Goal: Navigation & Orientation: Find specific page/section

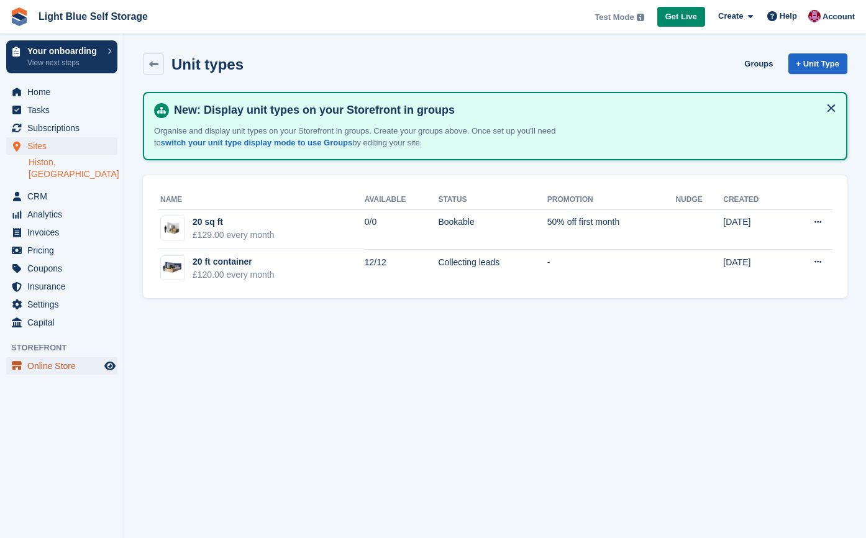
click at [48, 364] on span "Online Store" at bounding box center [64, 365] width 75 height 17
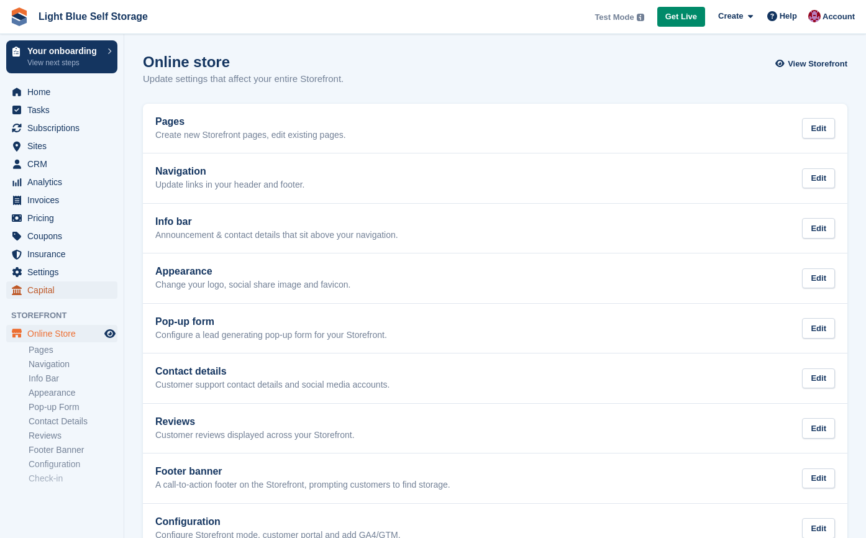
click at [44, 291] on span "Capital" at bounding box center [64, 289] width 75 height 17
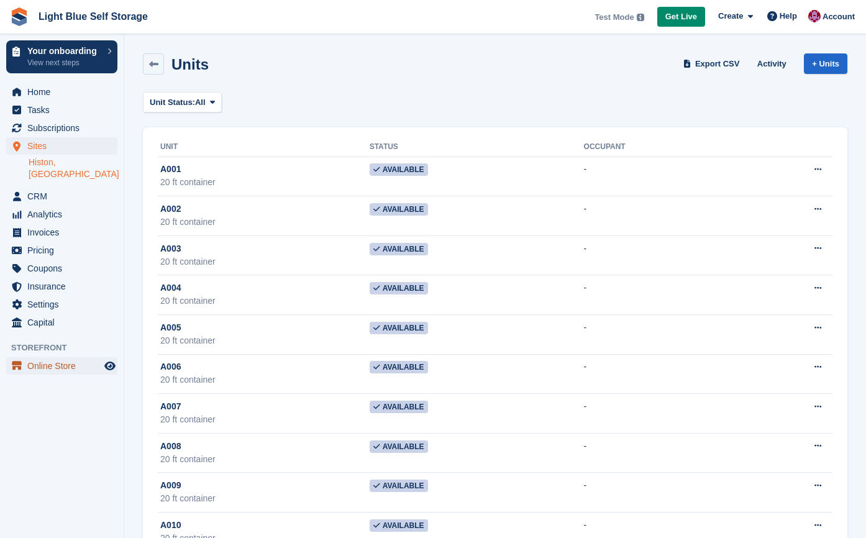
click at [52, 365] on span "Online Store" at bounding box center [64, 365] width 75 height 17
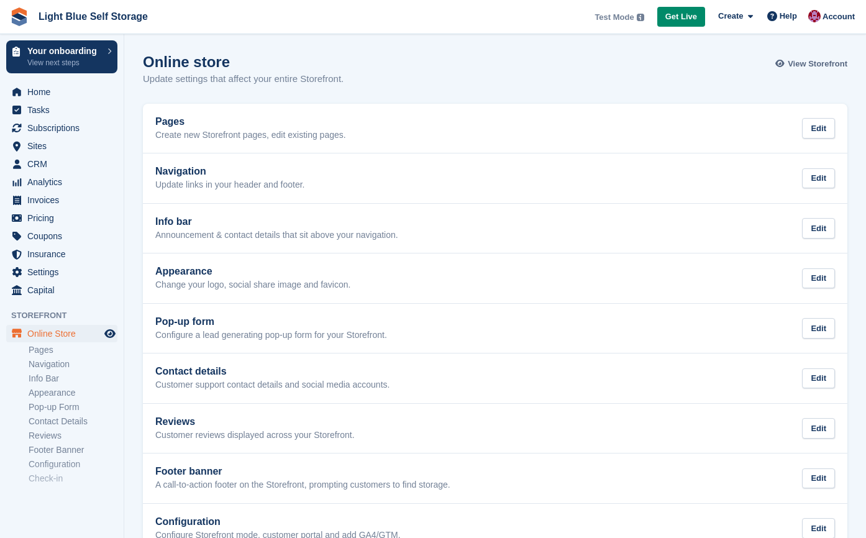
click at [794, 65] on span "View Storefront" at bounding box center [817, 64] width 60 height 12
